Goal: Find specific page/section: Find specific page/section

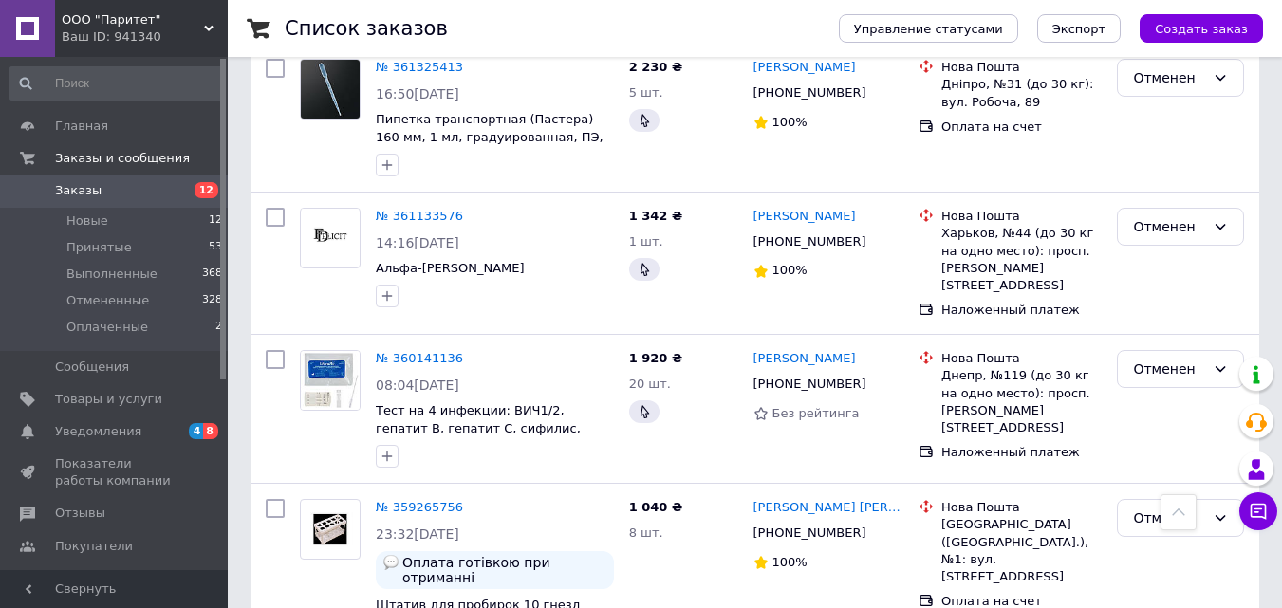
scroll to position [476, 0]
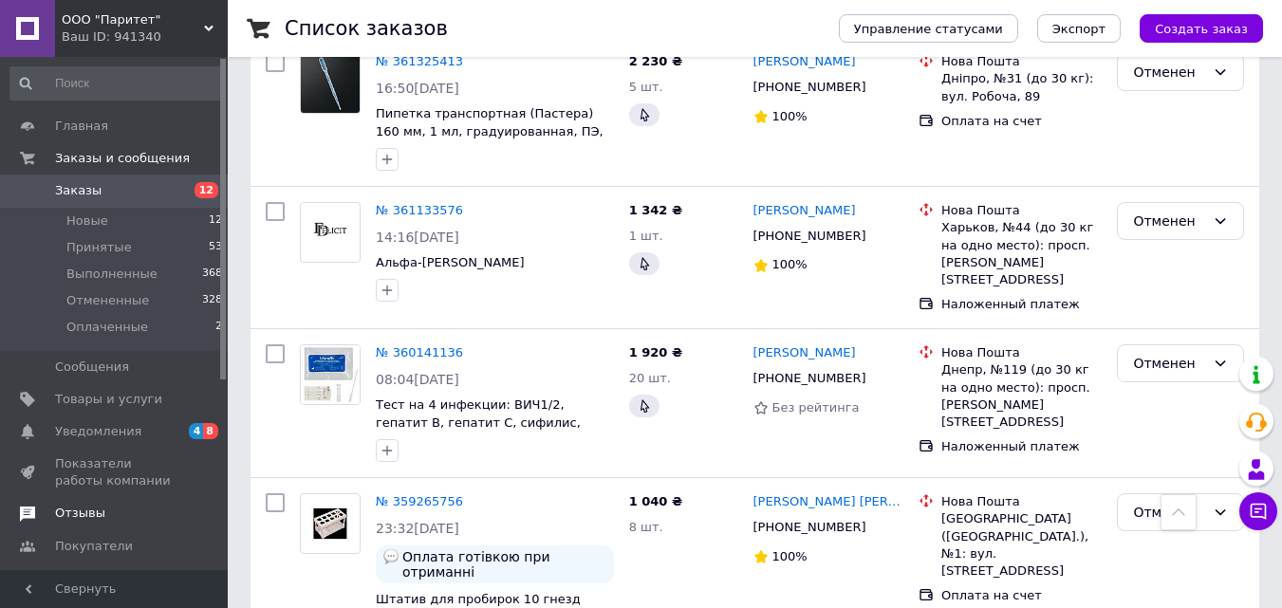
click at [88, 522] on span "Отзывы" at bounding box center [80, 513] width 50 height 17
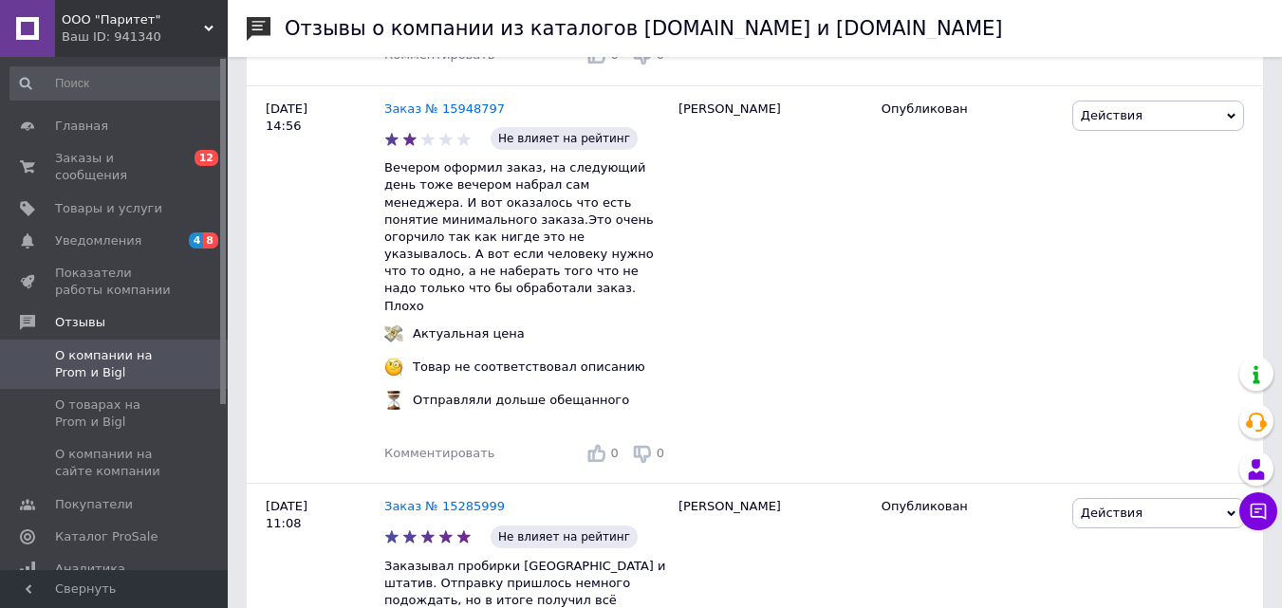
scroll to position [4340, 0]
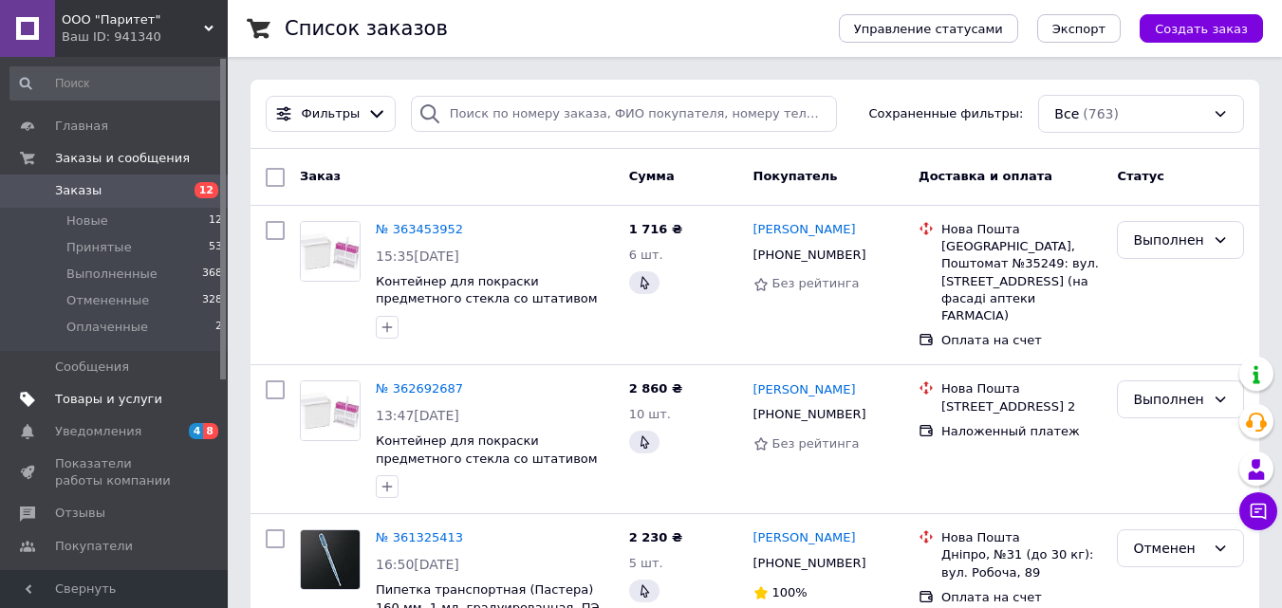
click at [137, 401] on span "Товары и услуги" at bounding box center [108, 399] width 107 height 17
